Goal: Information Seeking & Learning: Find specific page/section

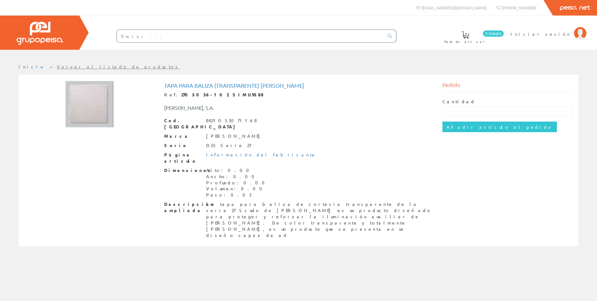
click at [53, 36] on img at bounding box center [39, 33] width 47 height 23
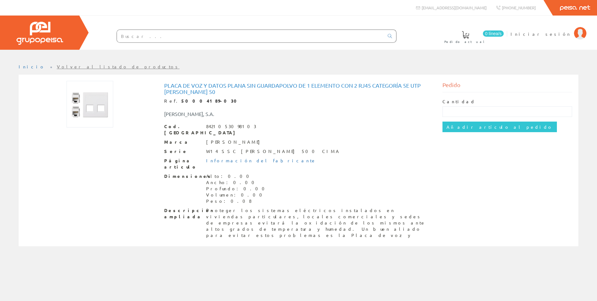
click at [223, 35] on input "text" at bounding box center [250, 36] width 267 height 12
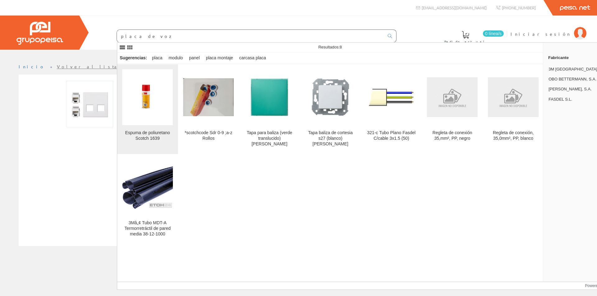
type input "placa de voz"
click at [159, 105] on img at bounding box center [147, 97] width 49 height 56
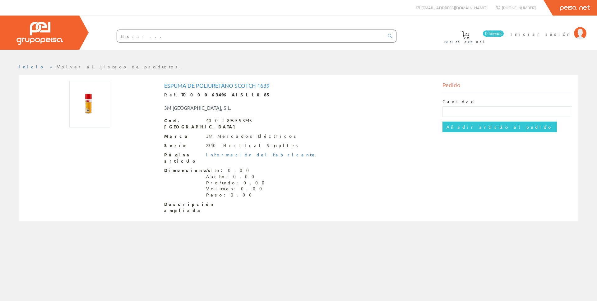
click at [307, 31] on input "text" at bounding box center [250, 36] width 267 height 12
click at [79, 40] on div at bounding box center [39, 33] width 79 height 34
click at [69, 38] on div at bounding box center [39, 33] width 79 height 34
drag, startPoint x: 68, startPoint y: 36, endPoint x: 217, endPoint y: 36, distance: 148.9
click at [79, 40] on div at bounding box center [39, 33] width 79 height 34
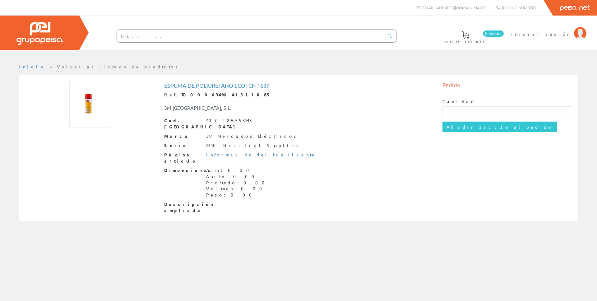
click at [75, 29] on div at bounding box center [39, 33] width 79 height 34
click at [46, 28] on img at bounding box center [39, 33] width 47 height 23
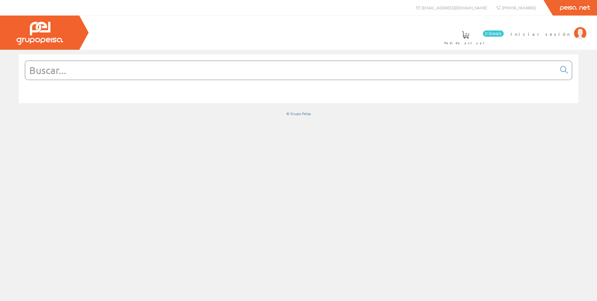
click at [86, 73] on input "text" at bounding box center [290, 70] width 531 height 19
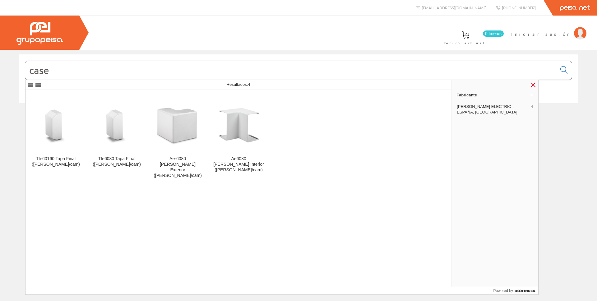
type input "case"
click at [534, 85] on link at bounding box center [532, 84] width 7 height 7
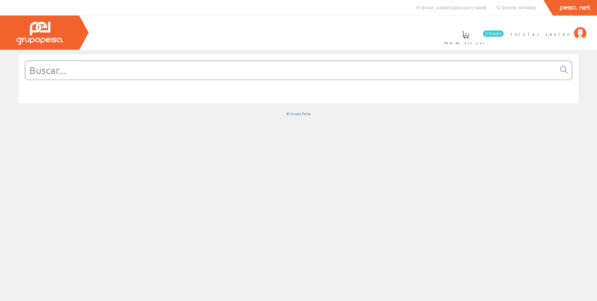
click at [334, 70] on input "text" at bounding box center [290, 70] width 531 height 19
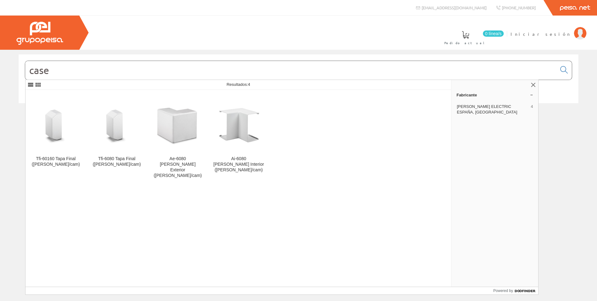
type input "case"
click at [234, 128] on img at bounding box center [238, 123] width 51 height 51
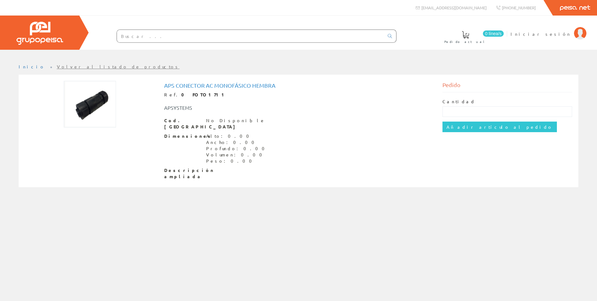
click at [347, 12] on div "Peisa Net" at bounding box center [298, 8] width 597 height 16
drag, startPoint x: 435, startPoint y: 26, endPoint x: 440, endPoint y: 27, distance: 4.7
click at [436, 26] on div "0 línea/s Pedido actual Iniciar sesión" at bounding box center [298, 33] width 597 height 34
click at [574, 7] on link "Peisa Net" at bounding box center [575, 8] width 44 height 16
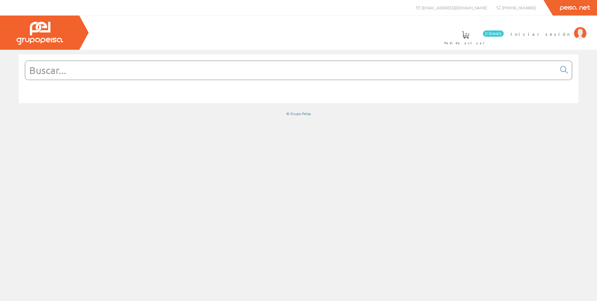
click at [565, 9] on link "Peisa Net" at bounding box center [575, 8] width 44 height 16
click at [565, 8] on link "Peisa Net" at bounding box center [575, 8] width 44 height 16
click at [4, 26] on div at bounding box center [39, 33] width 79 height 34
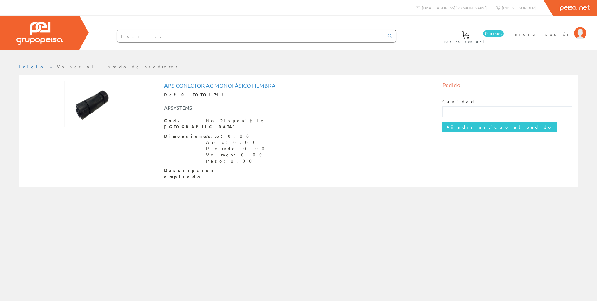
click at [33, 41] on img at bounding box center [39, 33] width 47 height 23
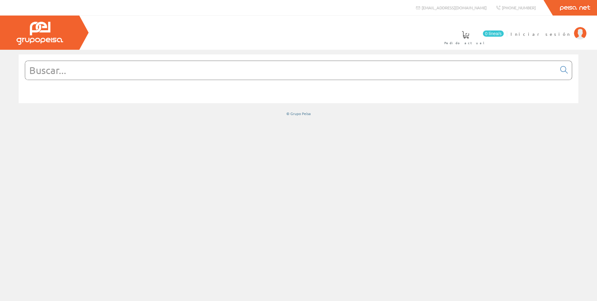
click at [422, 67] on input "text" at bounding box center [290, 70] width 531 height 19
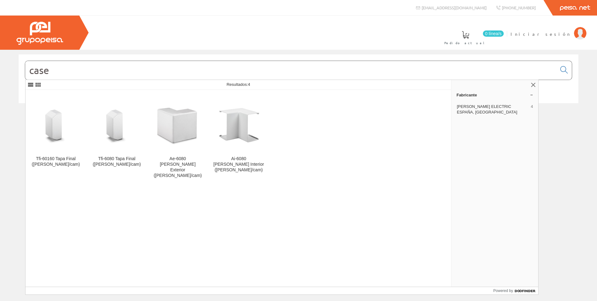
type input "case"
